Goal: Navigation & Orientation: Find specific page/section

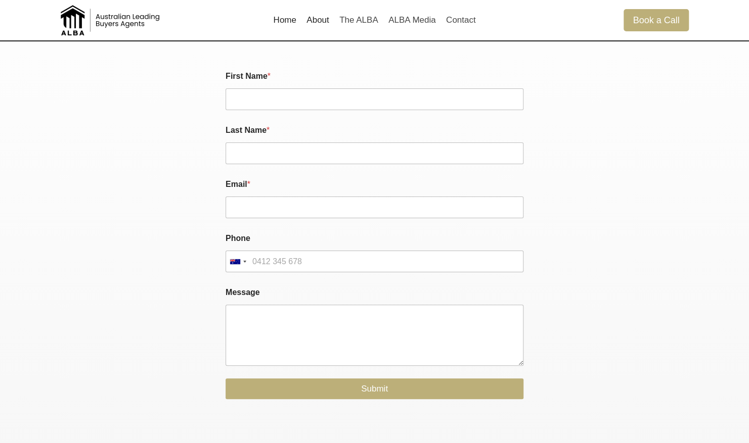
scroll to position [2432, 0]
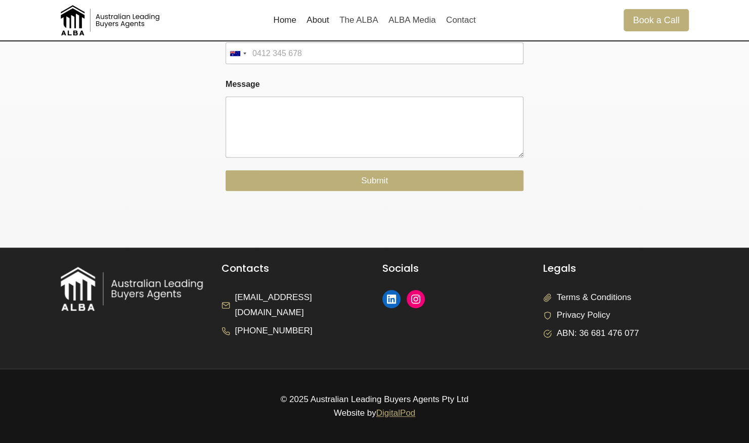
click at [590, 317] on span "Privacy Policy" at bounding box center [583, 316] width 54 height 16
click at [561, 172] on div at bounding box center [613, 22] width 149 height 359
click at [571, 298] on span "Terms & Conditions" at bounding box center [593, 298] width 74 height 16
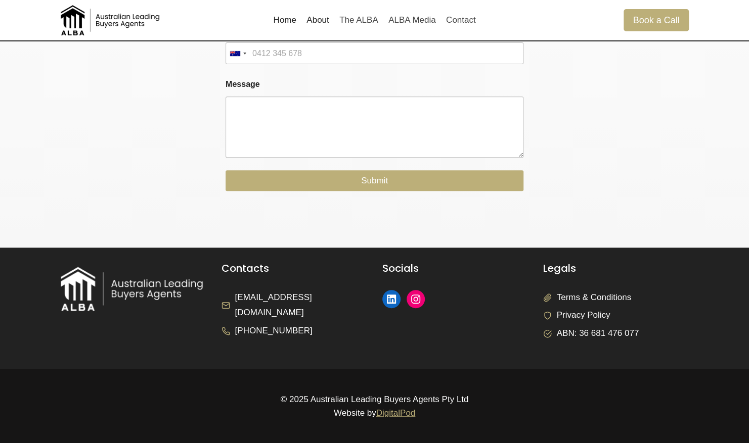
drag, startPoint x: 571, startPoint y: 298, endPoint x: 561, endPoint y: 314, distance: 18.9
click at [561, 314] on span "Privacy Policy" at bounding box center [583, 316] width 54 height 16
drag, startPoint x: 561, startPoint y: 314, endPoint x: 548, endPoint y: 315, distance: 12.2
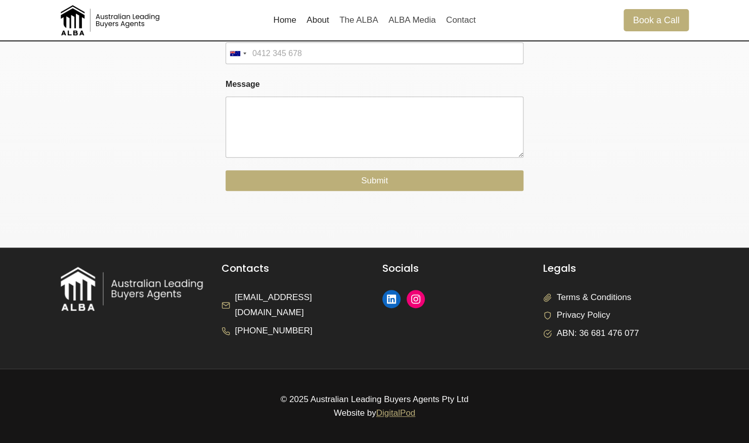
click at [548, 315] on icon at bounding box center [547, 315] width 9 height 9
click at [151, 295] on img at bounding box center [134, 288] width 146 height 43
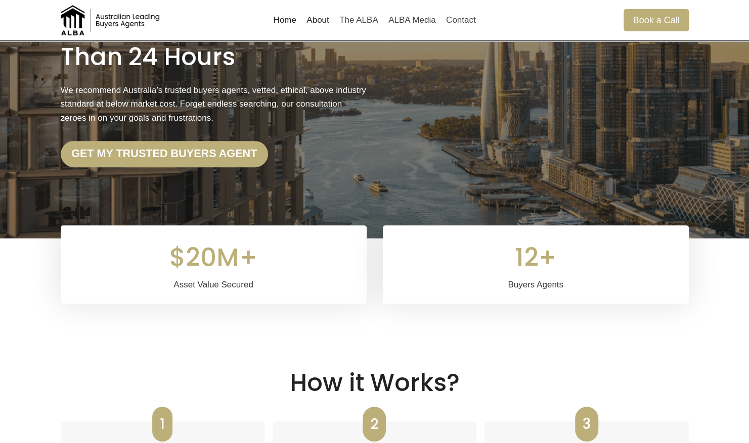
scroll to position [0, 0]
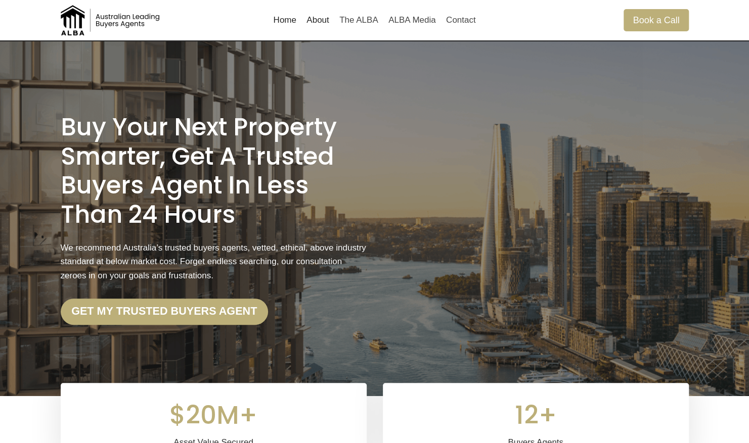
click at [318, 19] on link "About" at bounding box center [317, 20] width 33 height 24
